Goal: Information Seeking & Learning: Check status

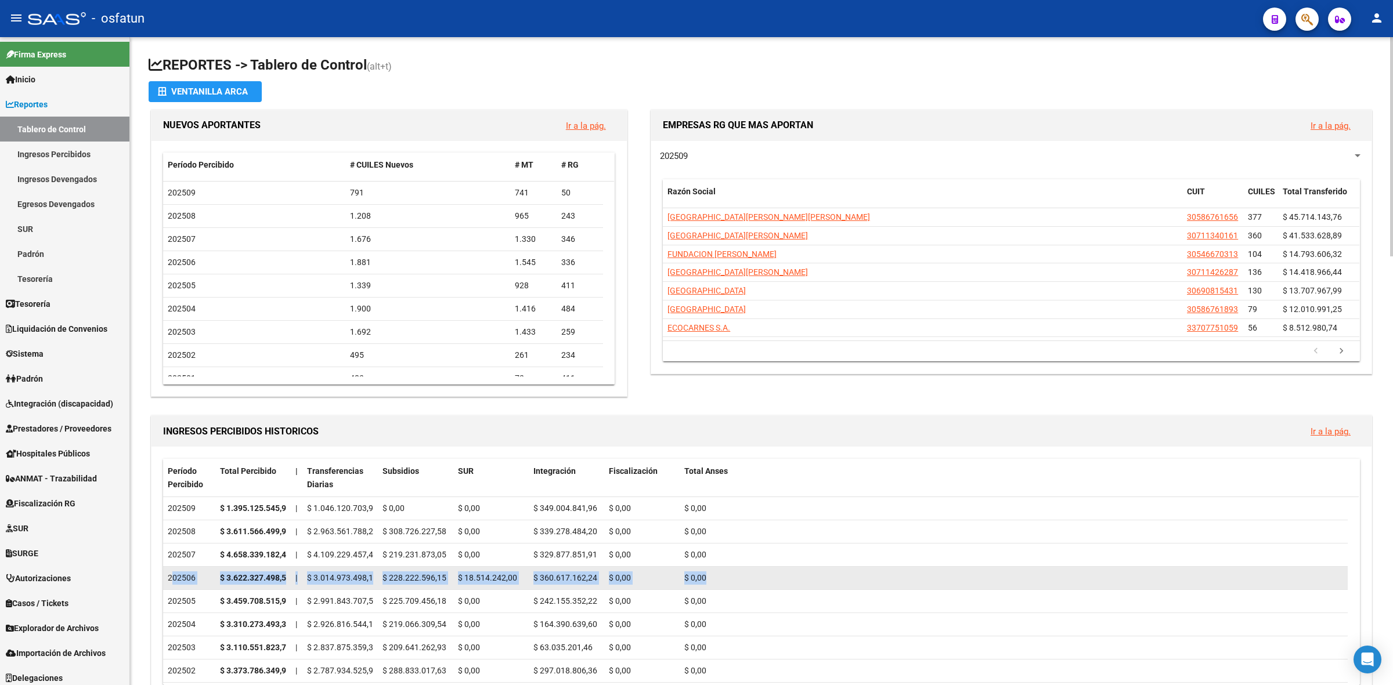
drag, startPoint x: 169, startPoint y: 576, endPoint x: 729, endPoint y: 577, distance: 559.4
click at [729, 577] on div "202506 $ 3.622.327.498,52 | $ 3.014.973.498,13 $ 228.222.596,15 $ 18.514.242,00…" at bounding box center [755, 578] width 1184 height 23
click at [504, 572] on div "$ 18.514.242,00" at bounding box center [491, 578] width 66 height 13
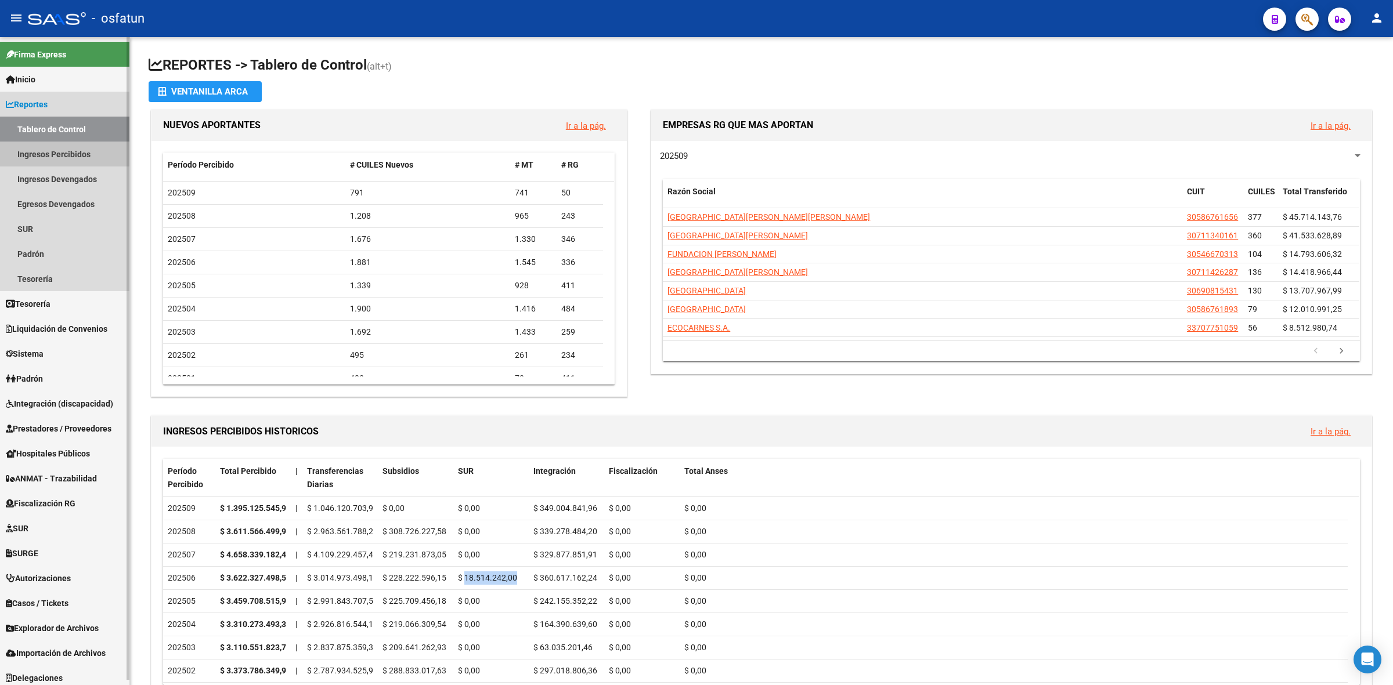
click at [27, 142] on link "Ingresos Percibidos" at bounding box center [64, 154] width 129 height 25
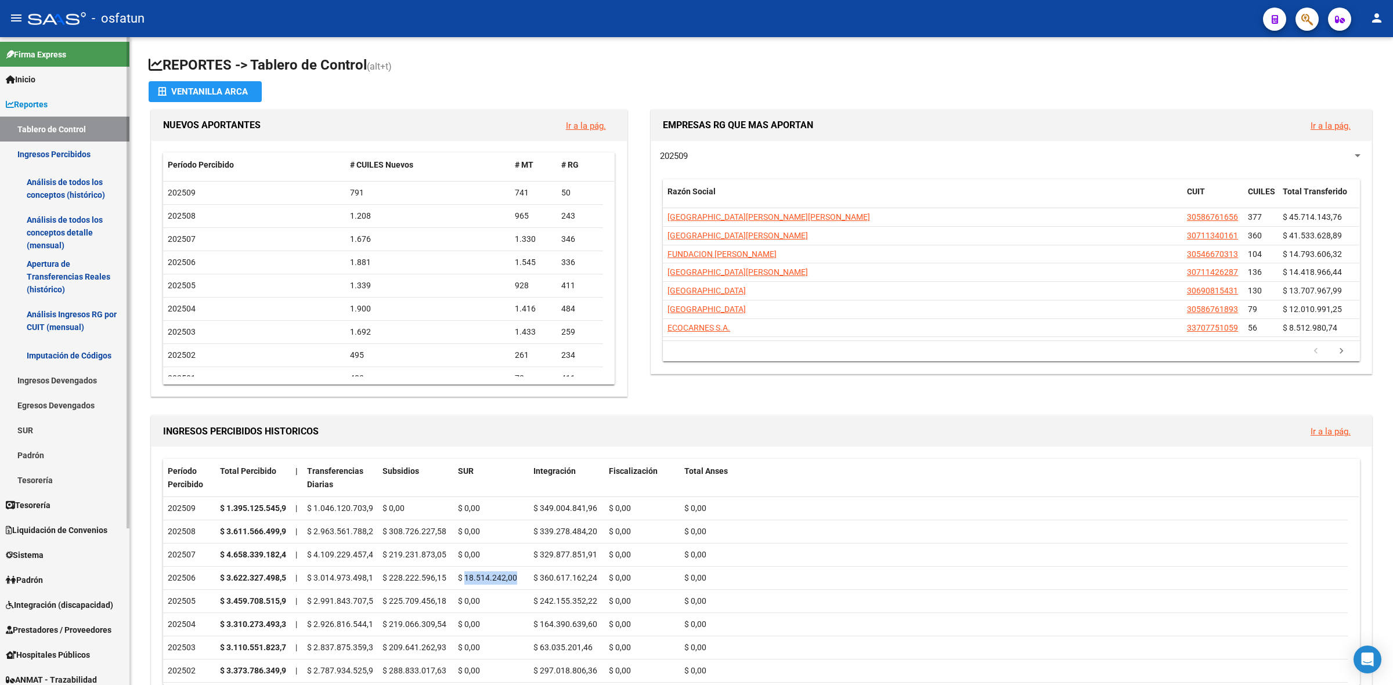
click at [51, 227] on link "Análisis de todos los conceptos detalle (mensual)" at bounding box center [64, 233] width 129 height 44
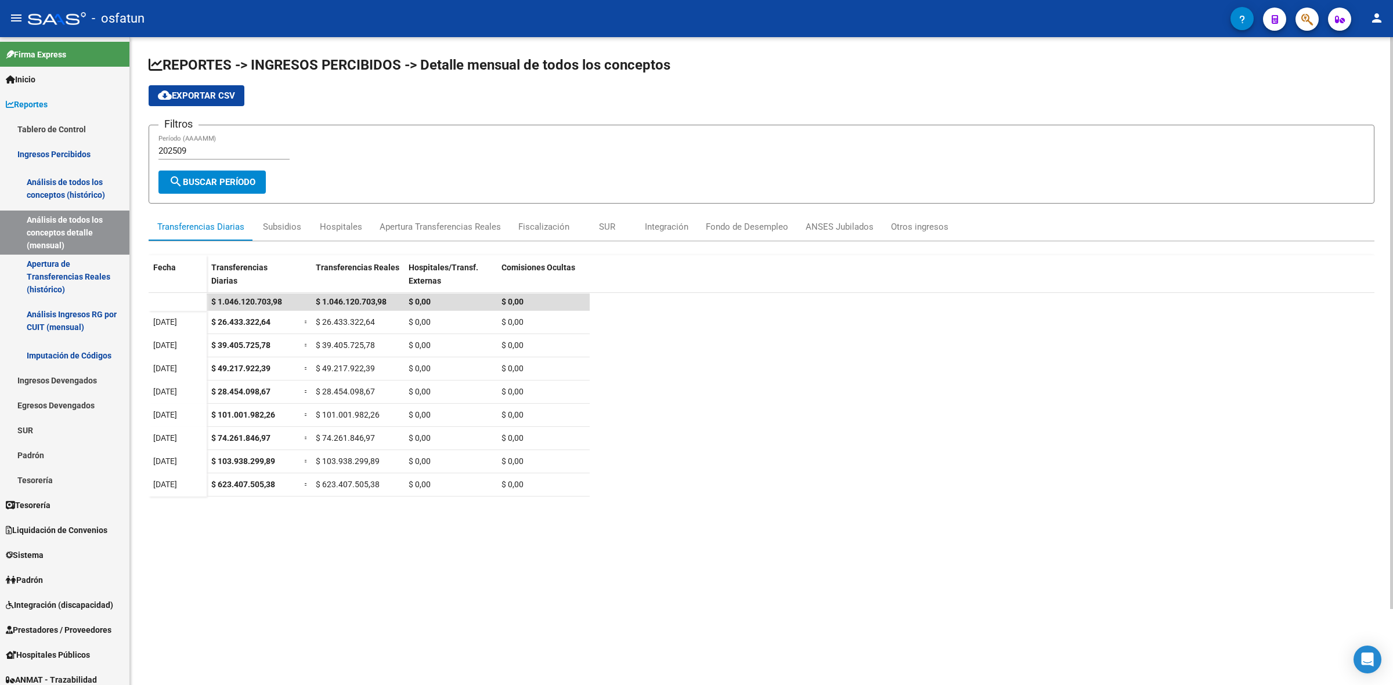
click at [208, 151] on input "202509" at bounding box center [223, 151] width 131 height 10
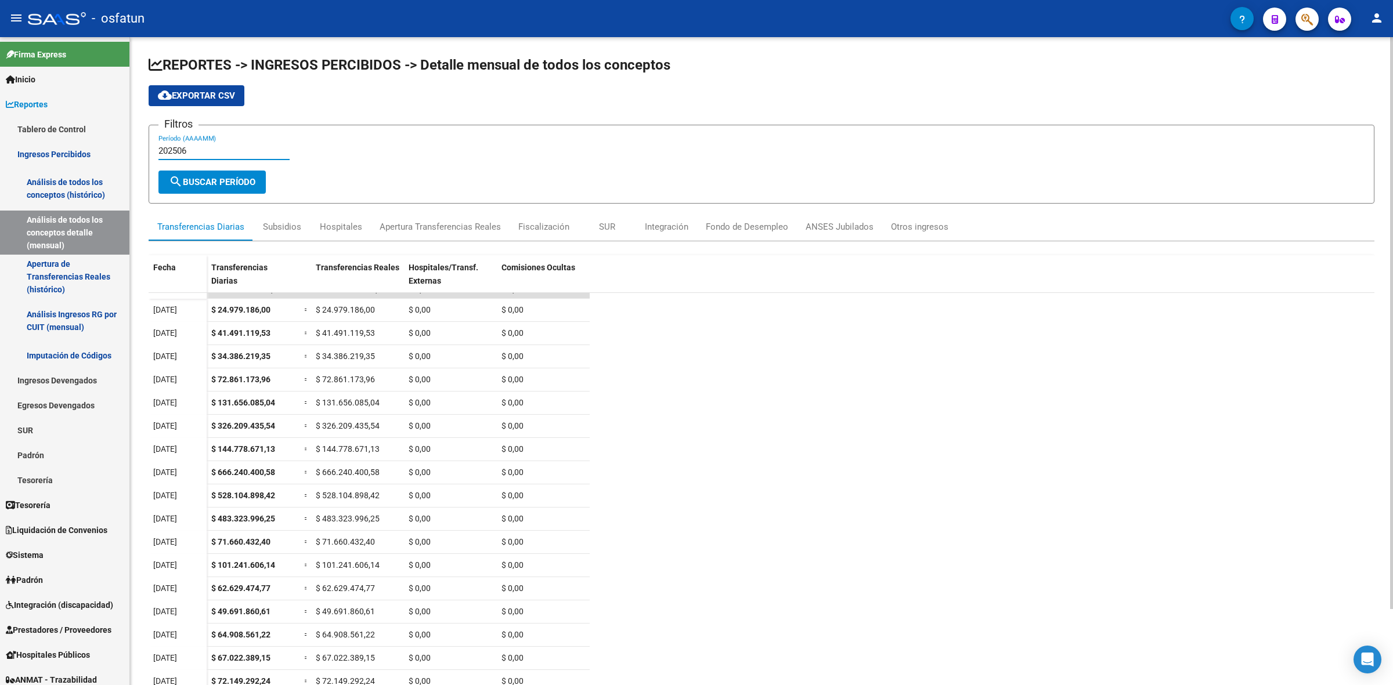
scroll to position [16, 0]
click at [248, 150] on input "202506" at bounding box center [223, 151] width 131 height 10
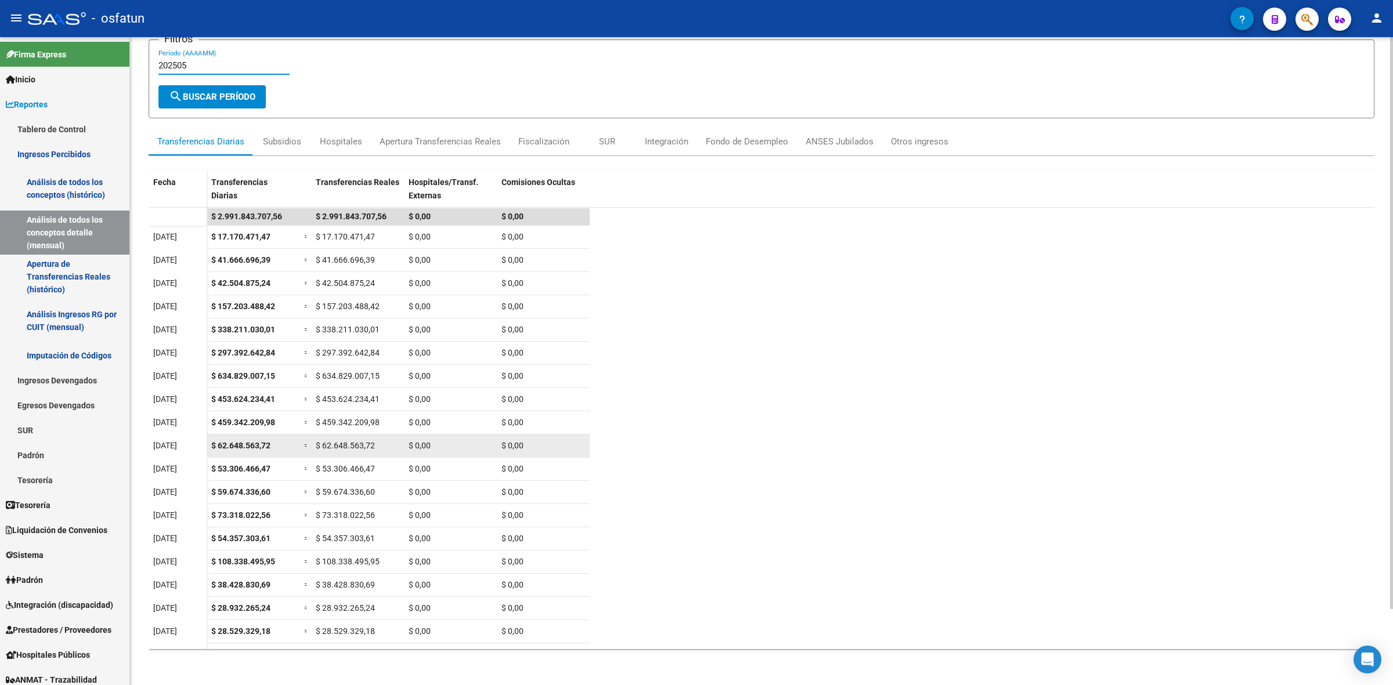
scroll to position [39, 0]
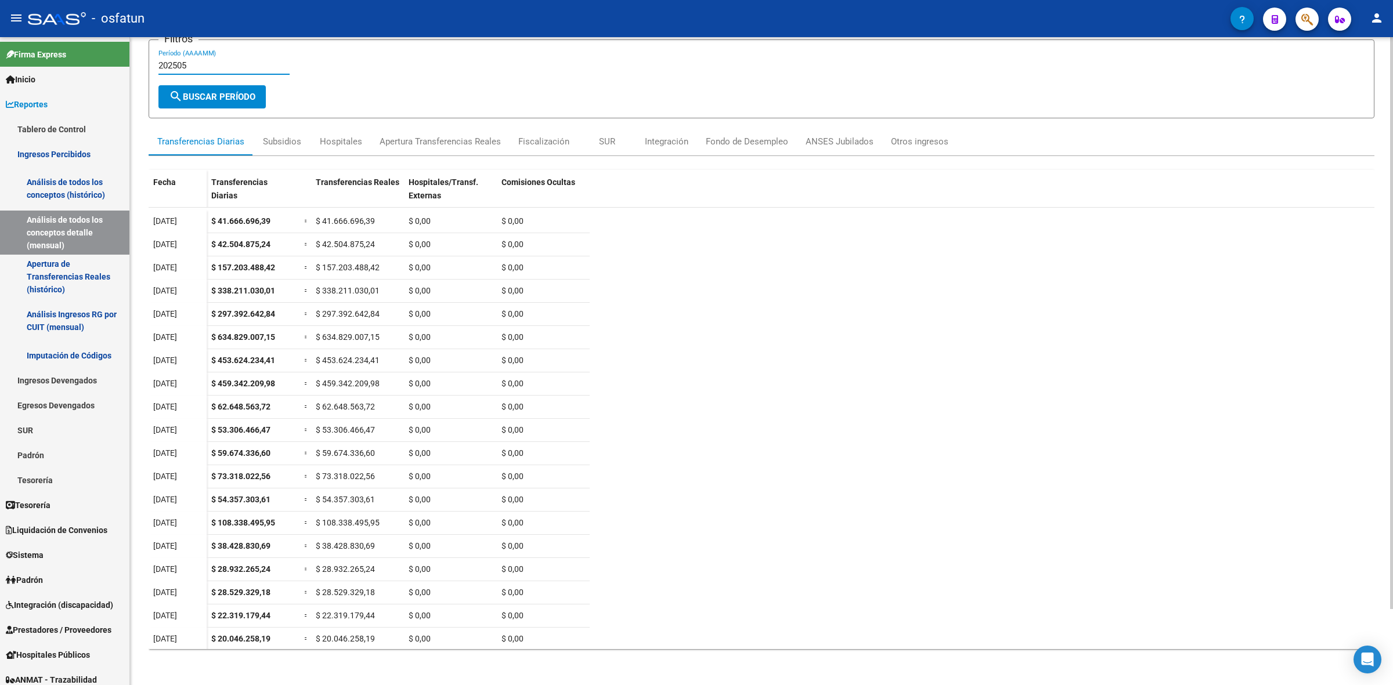
click at [219, 62] on input "202505" at bounding box center [223, 65] width 131 height 10
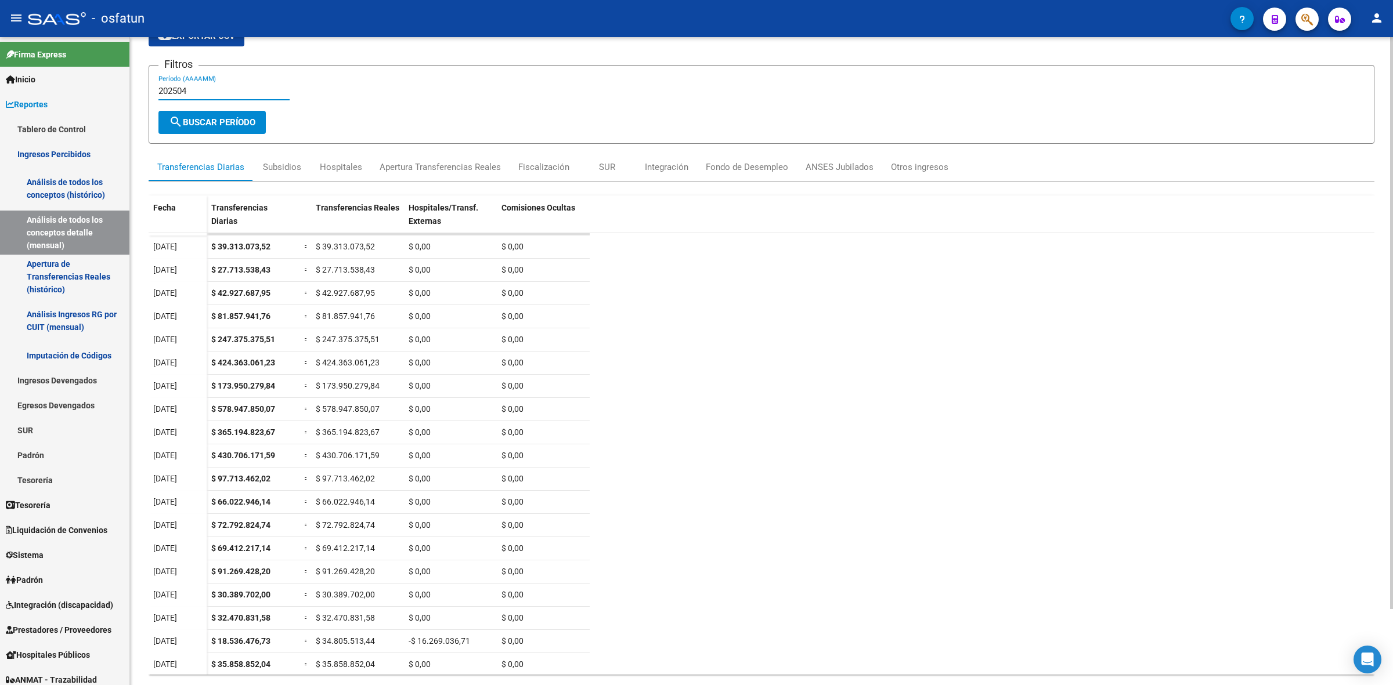
scroll to position [85, 0]
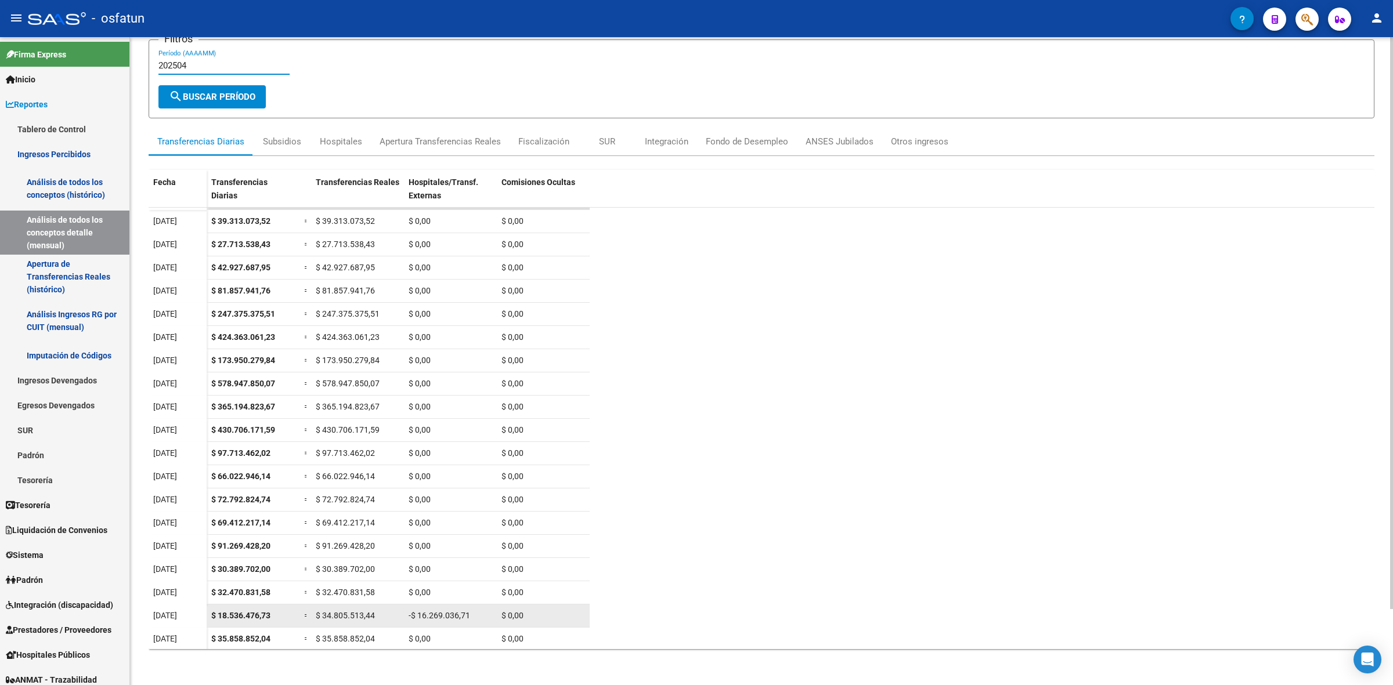
type input "202504"
drag, startPoint x: 151, startPoint y: 613, endPoint x: 515, endPoint y: 604, distance: 364.0
click at [515, 605] on datatable-body-row "[DATE] $ 18.536.476,73 = $ 34.805.513,44 -$ 16.269.036,71 $ 0,00" at bounding box center [369, 616] width 441 height 23
